Goal: Subscribe to service/newsletter

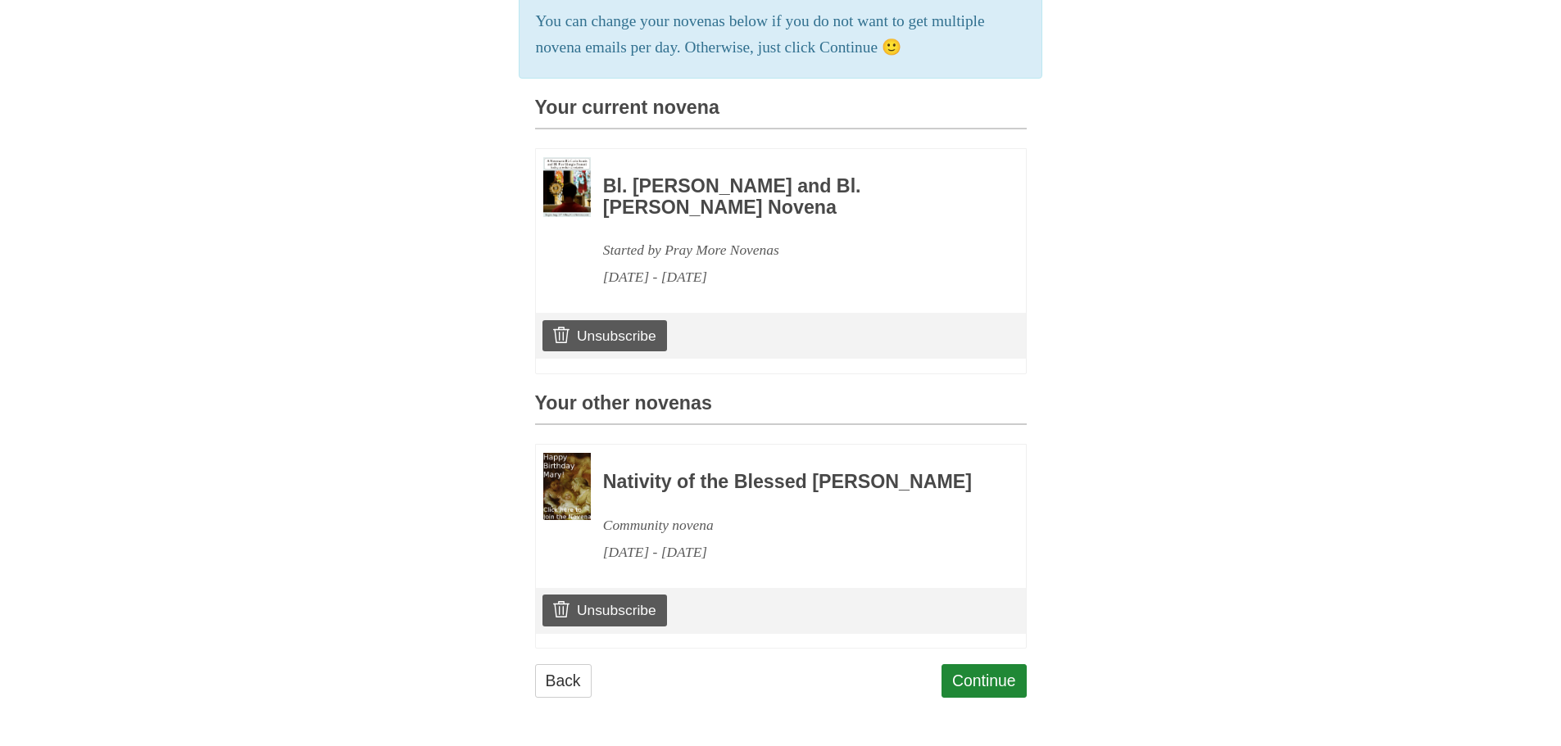
scroll to position [391, 0]
click at [625, 320] on link "Unsubscribe" at bounding box center [604, 335] width 124 height 31
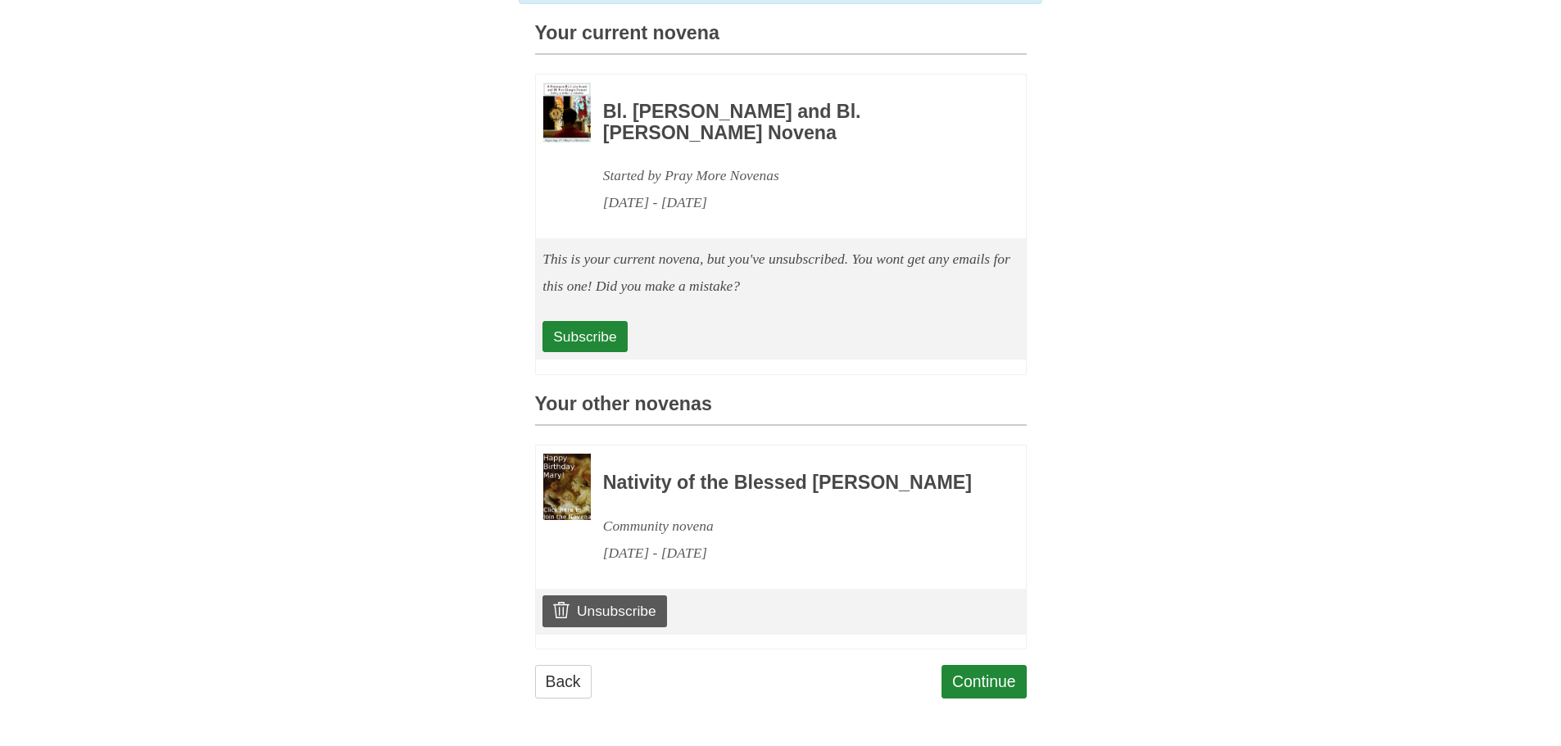
scroll to position [466, 0]
click at [593, 321] on link "Subscribe" at bounding box center [584, 336] width 84 height 31
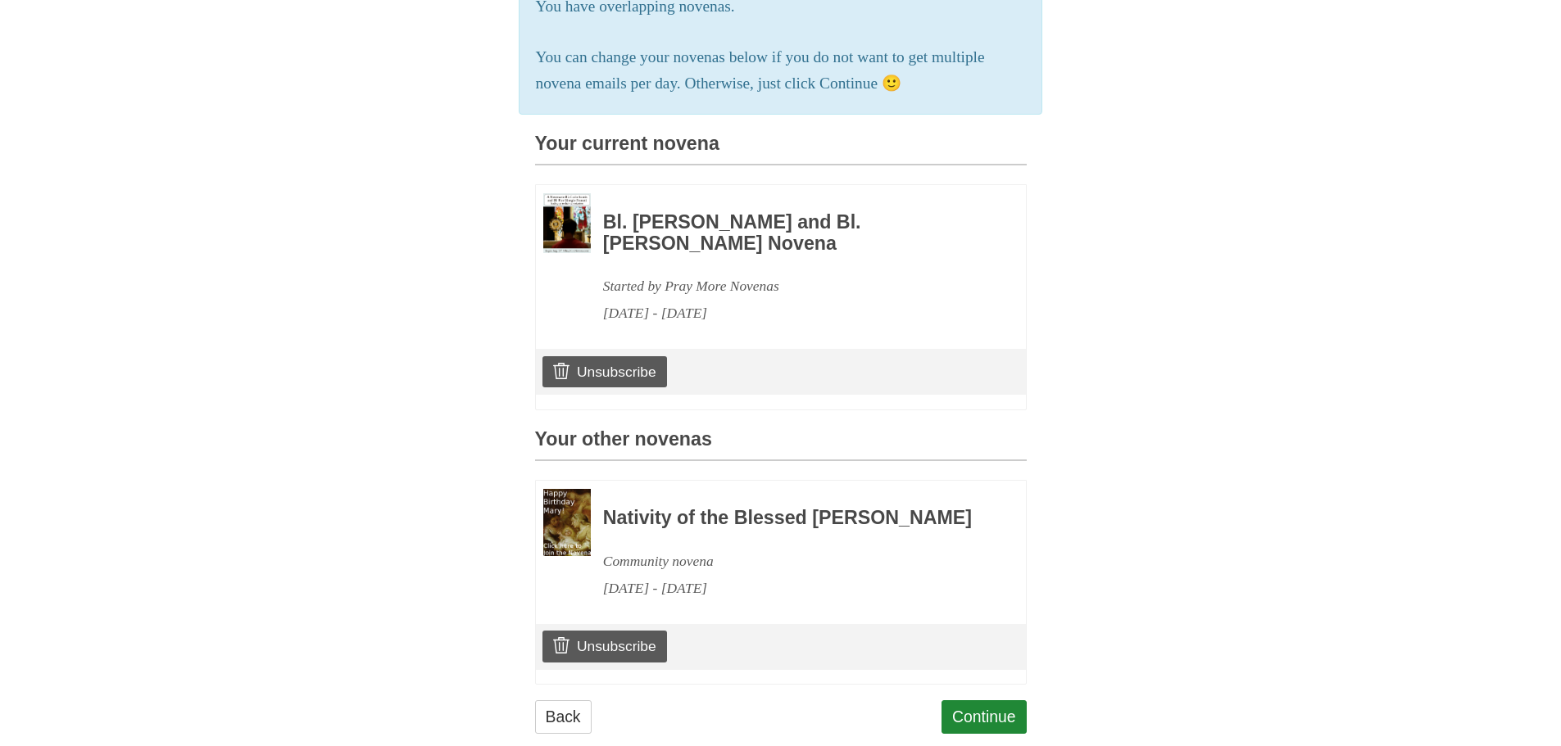
scroll to position [391, 0]
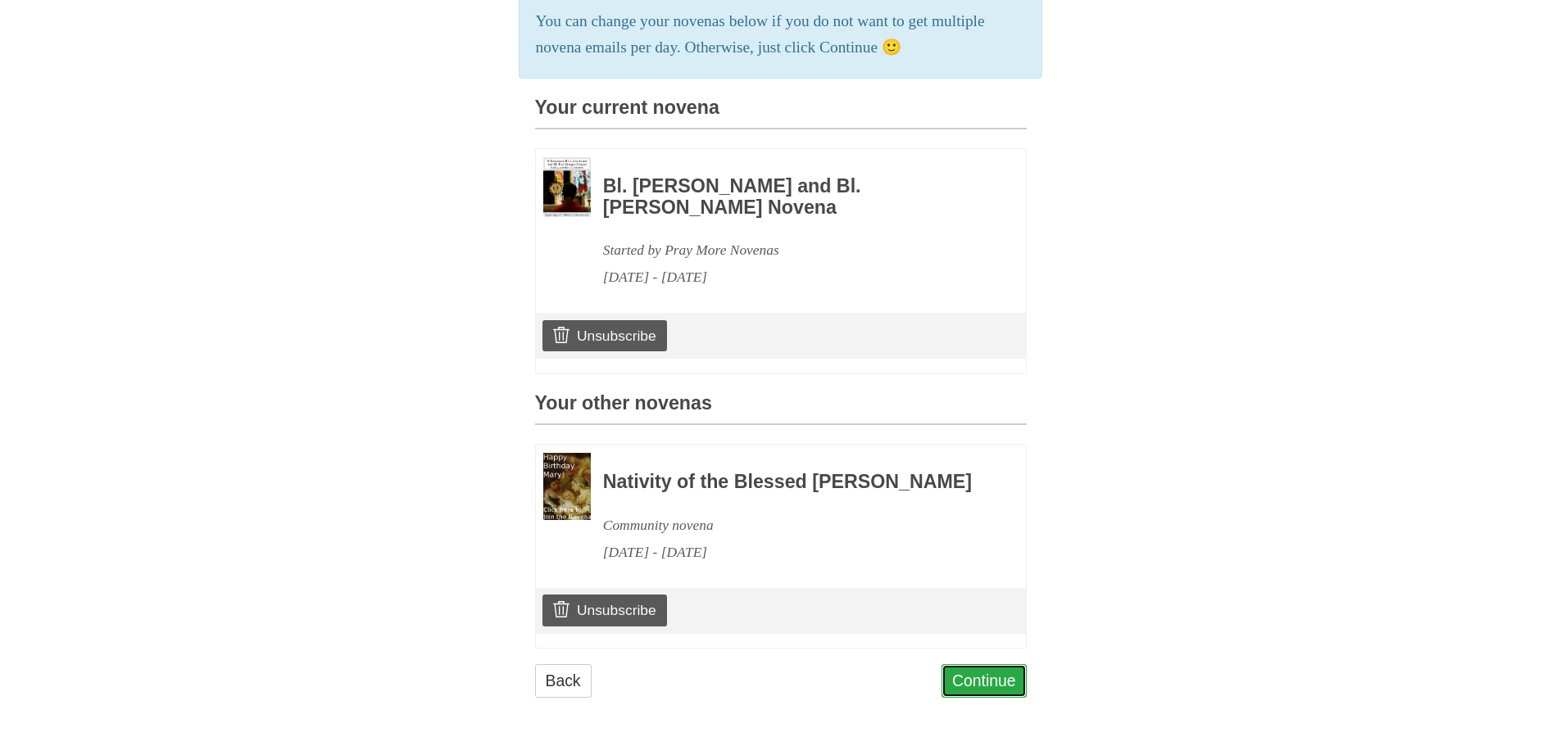
click at [991, 679] on link "Continue" at bounding box center [983, 681] width 85 height 34
